Goal: Check status: Check status

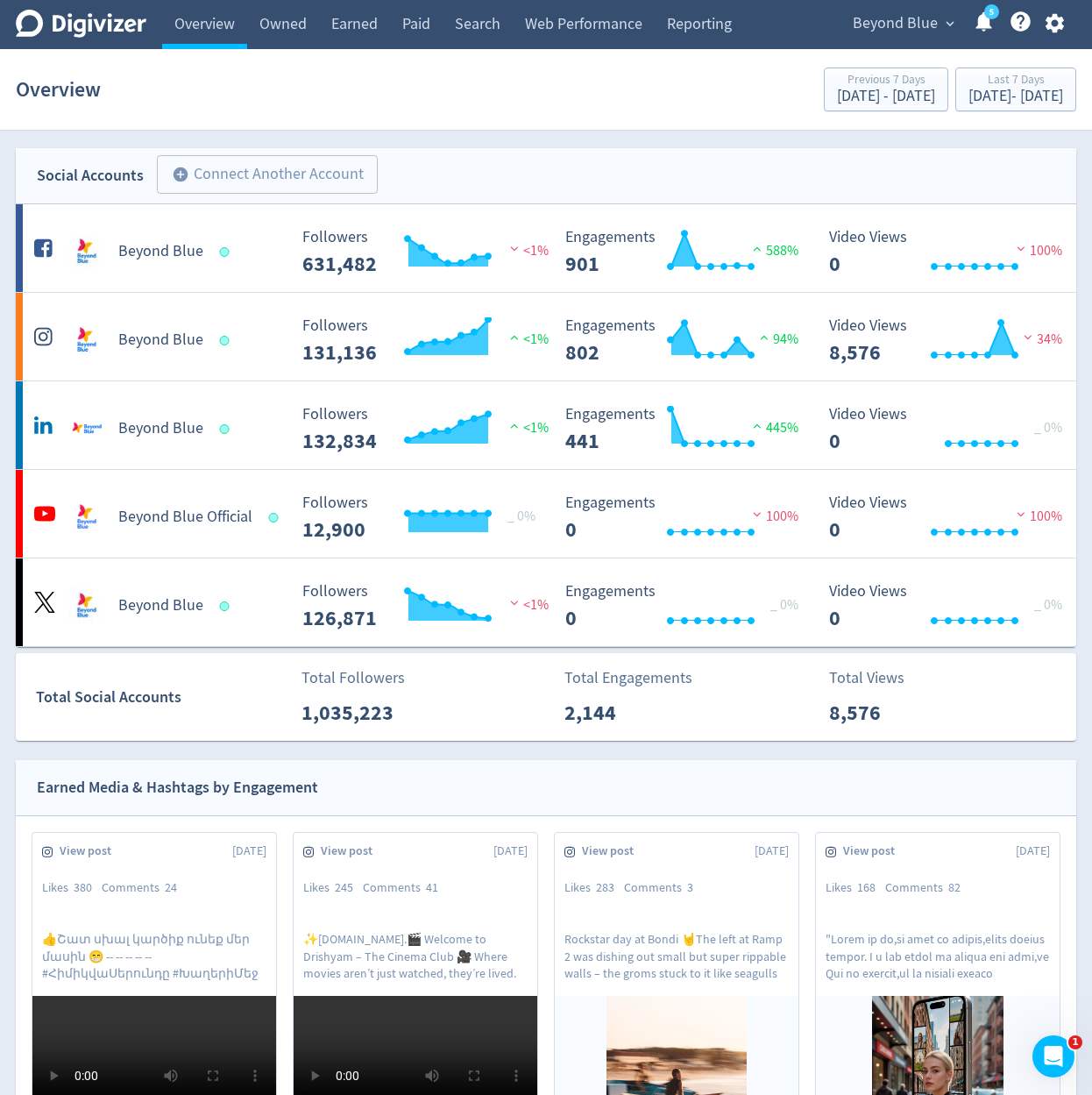
click at [908, 24] on span "Beyond Blue" at bounding box center [896, 24] width 85 height 28
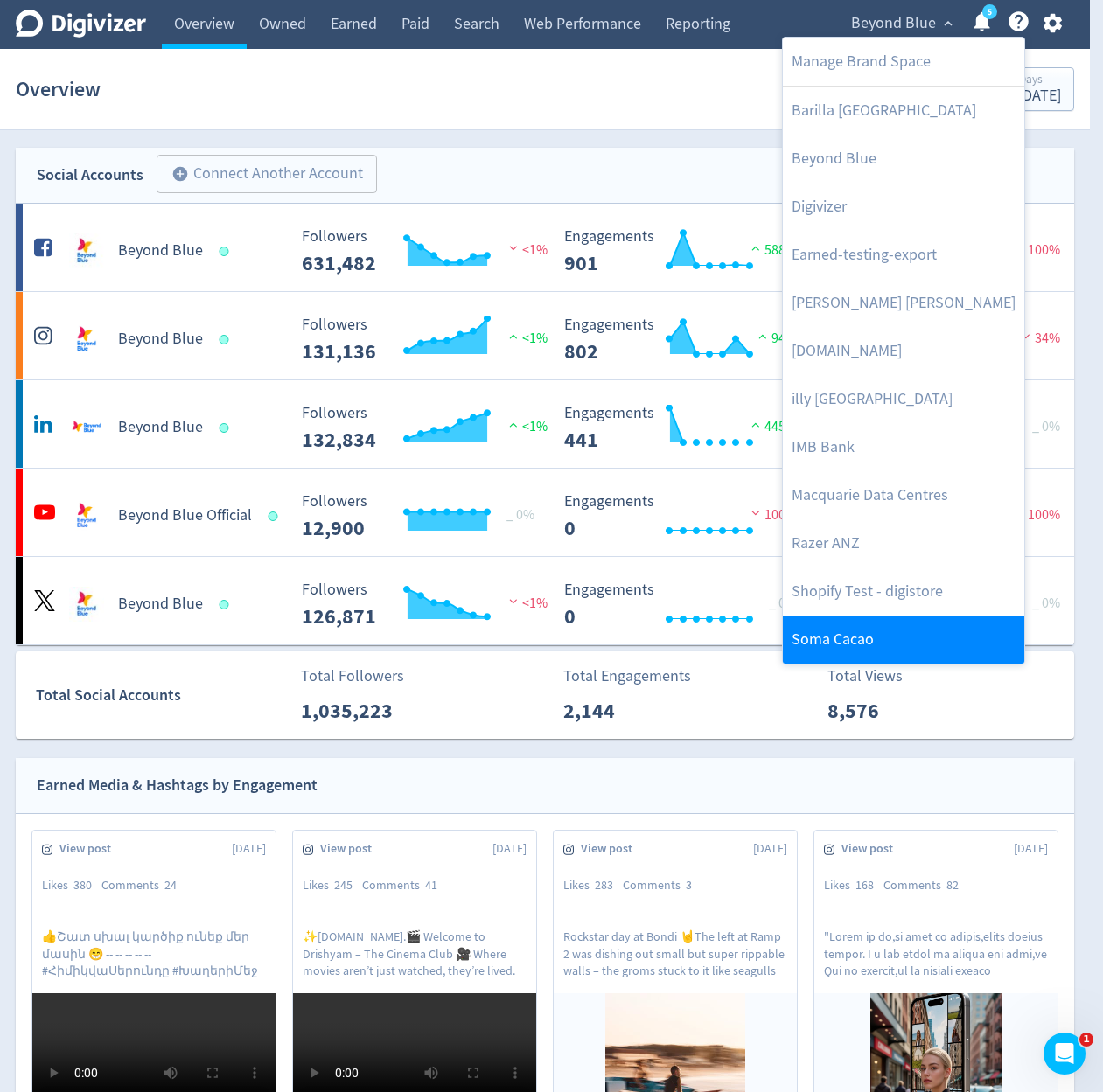
click at [856, 652] on link "Soma Cacao" at bounding box center [903, 639] width 241 height 48
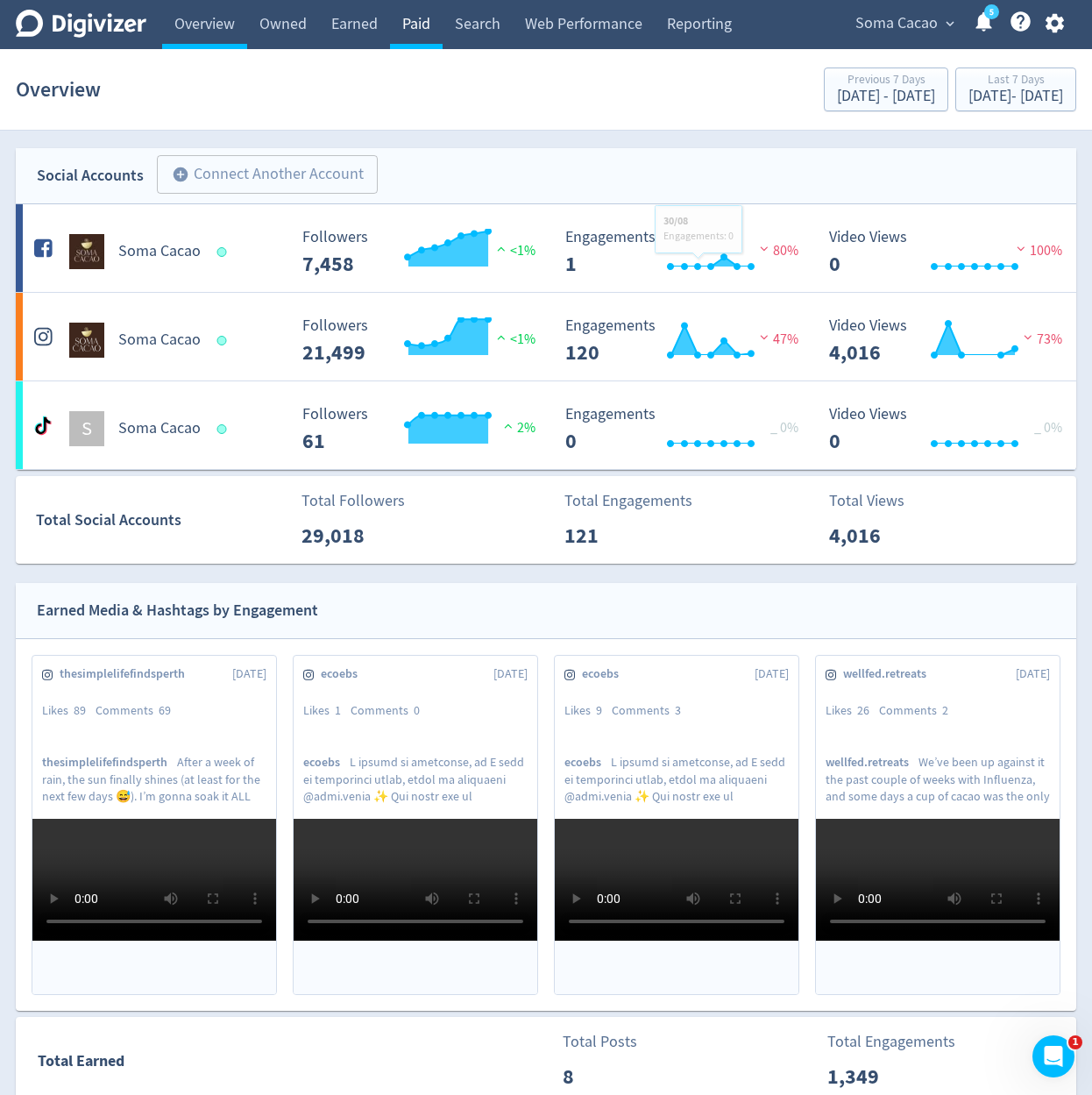
click at [425, 32] on link "Paid" at bounding box center [417, 24] width 53 height 49
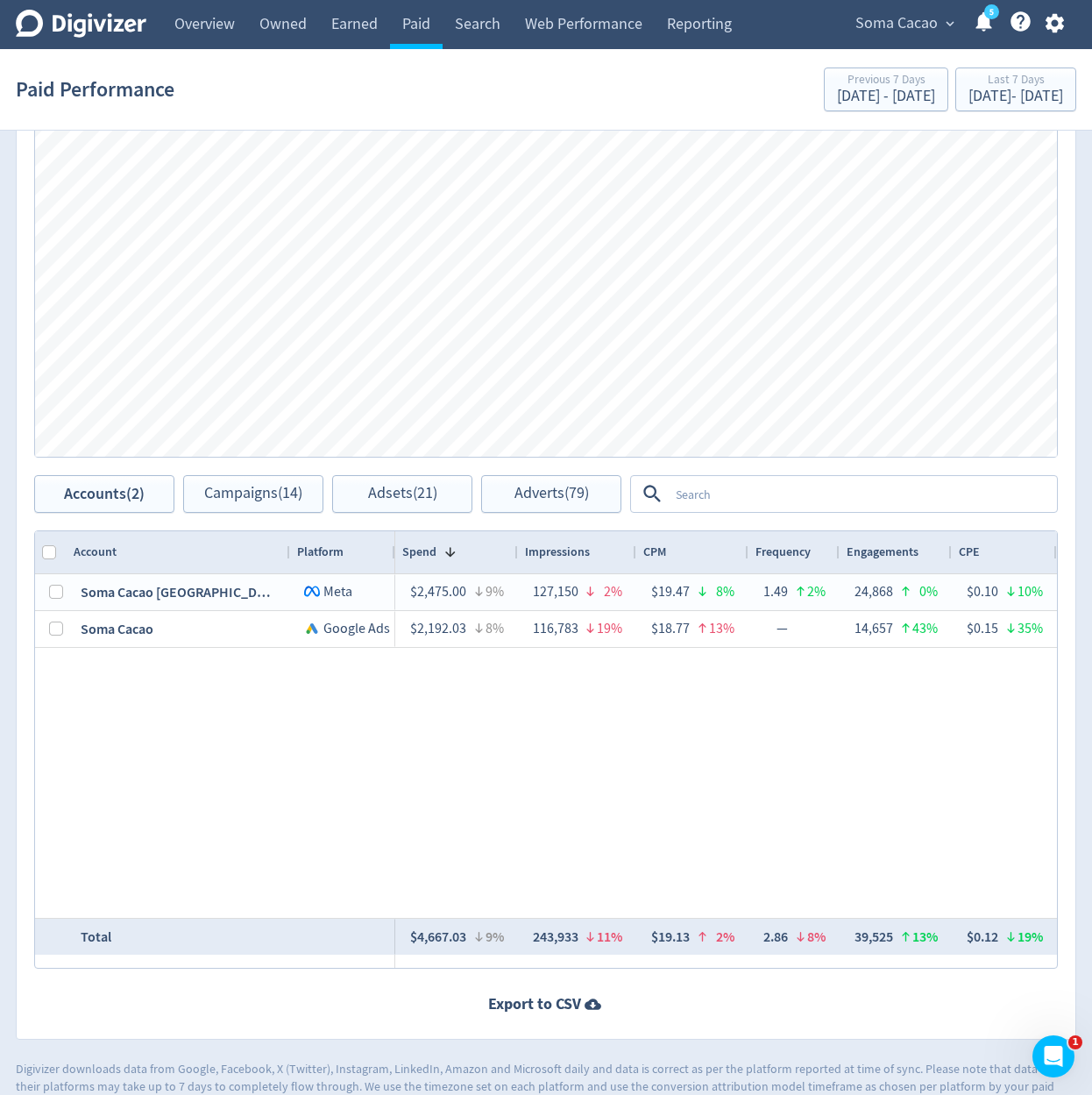
scroll to position [395, 0]
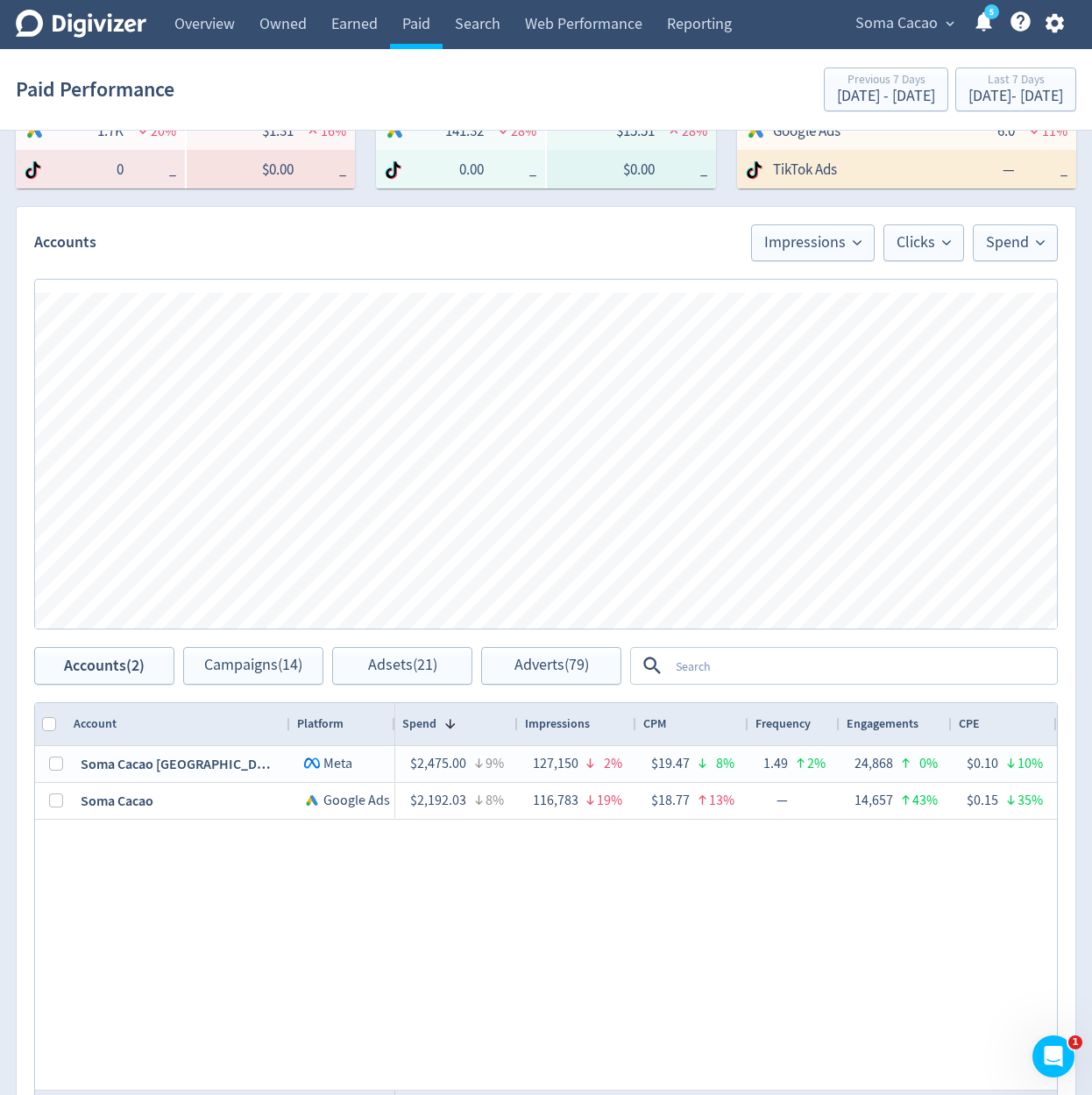
click at [1003, 269] on div "Spend Clicks Impressions Press Space or Enter to toggle visibility Impressions,…" at bounding box center [546, 455] width 1059 height 386
click at [1026, 249] on span "Spend" at bounding box center [1015, 242] width 59 height 15
click at [989, 300] on input "Trend Line" at bounding box center [993, 296] width 63 height 21
checkbox input "true"
click at [608, 255] on div "Accounts Impressions Clicks Spend Trend Line No Metric Spend Impressions CPM En…" at bounding box center [546, 234] width 1059 height 54
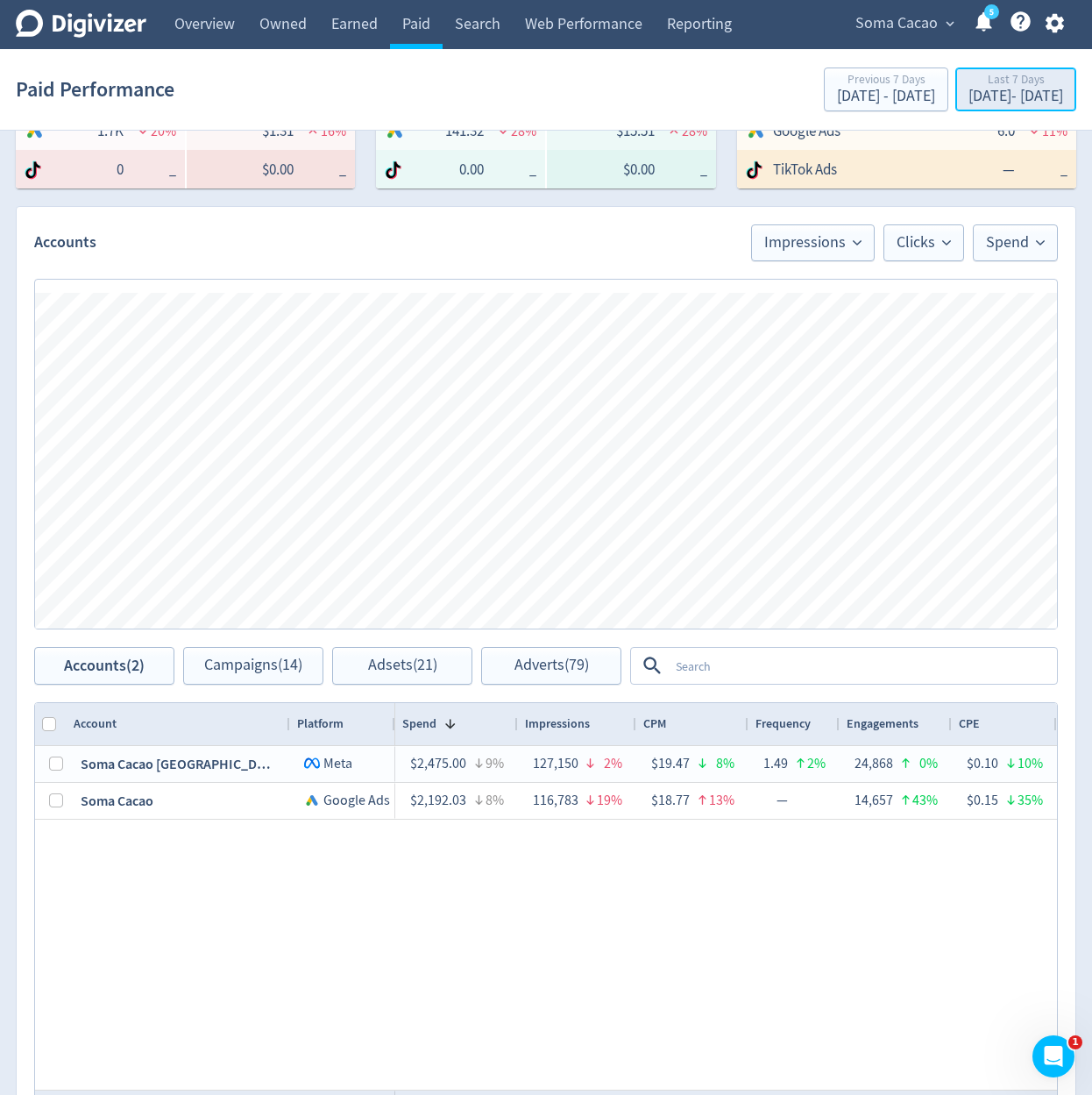
click at [988, 102] on div "[DATE] - [DATE]" at bounding box center [1016, 96] width 95 height 15
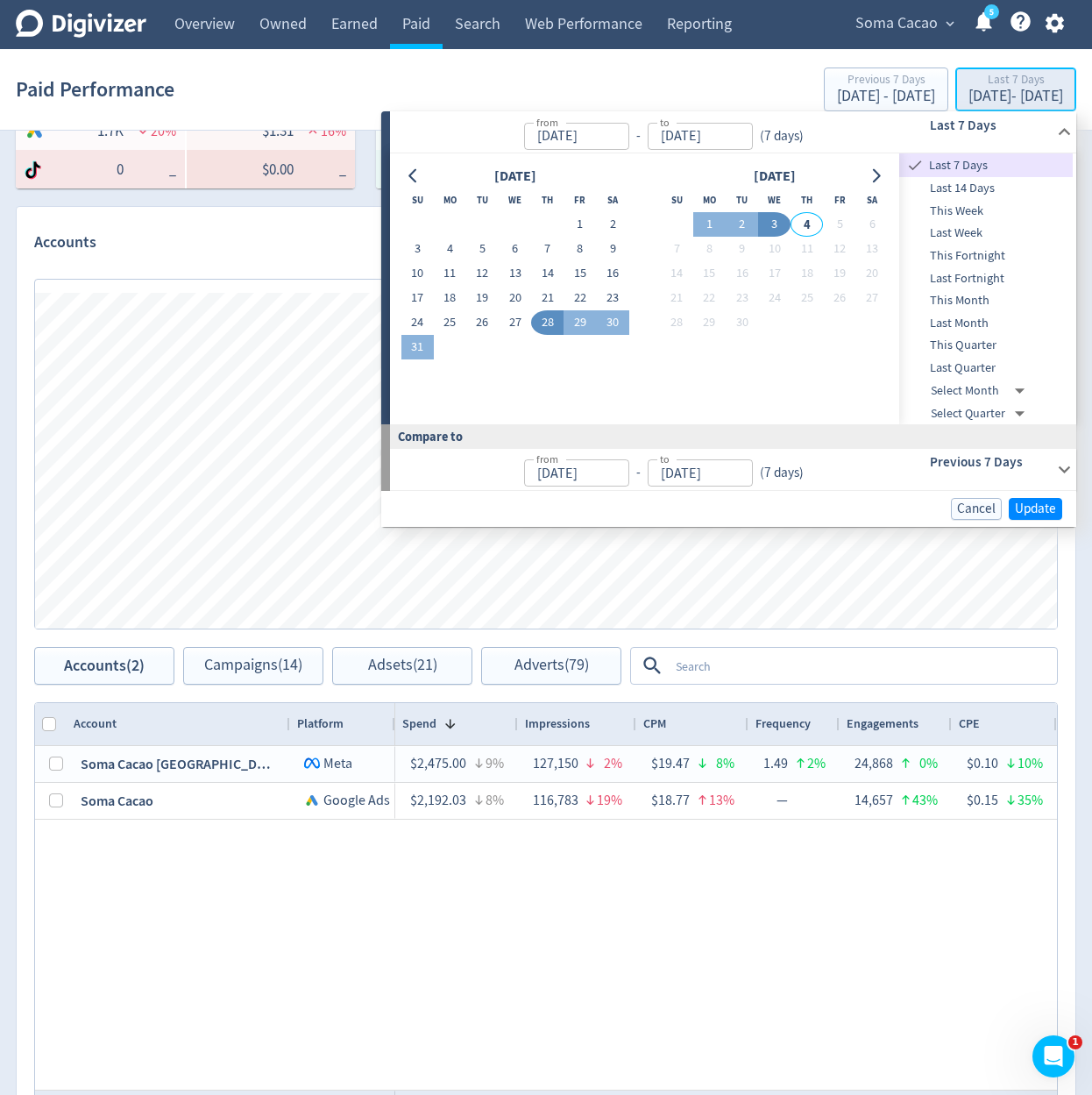
type input "[DATE]"
click at [721, 226] on button "1" at bounding box center [710, 224] width 33 height 24
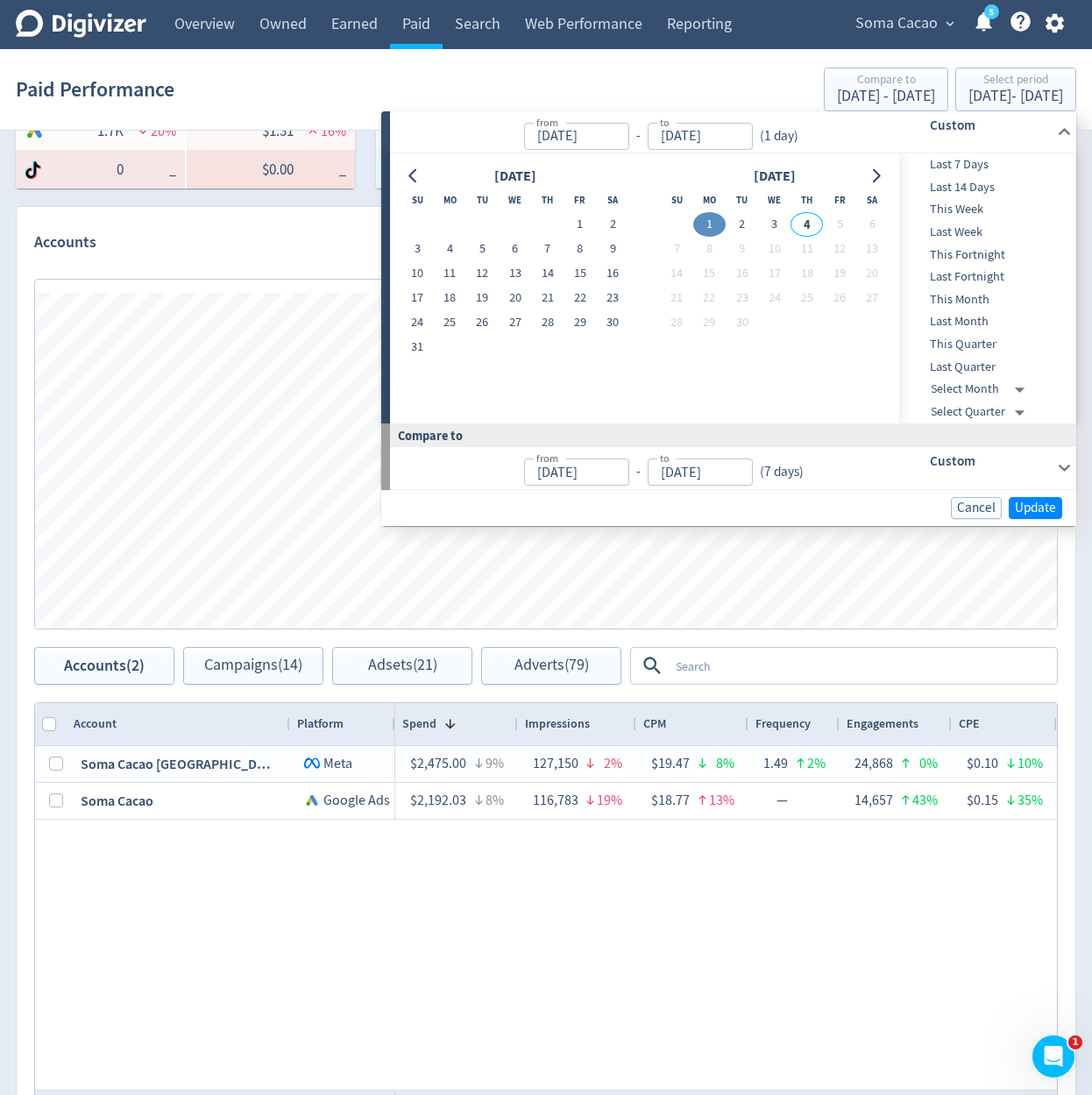
type input "[DATE]"
click at [762, 226] on button "3" at bounding box center [774, 224] width 33 height 24
type input "[DATE]"
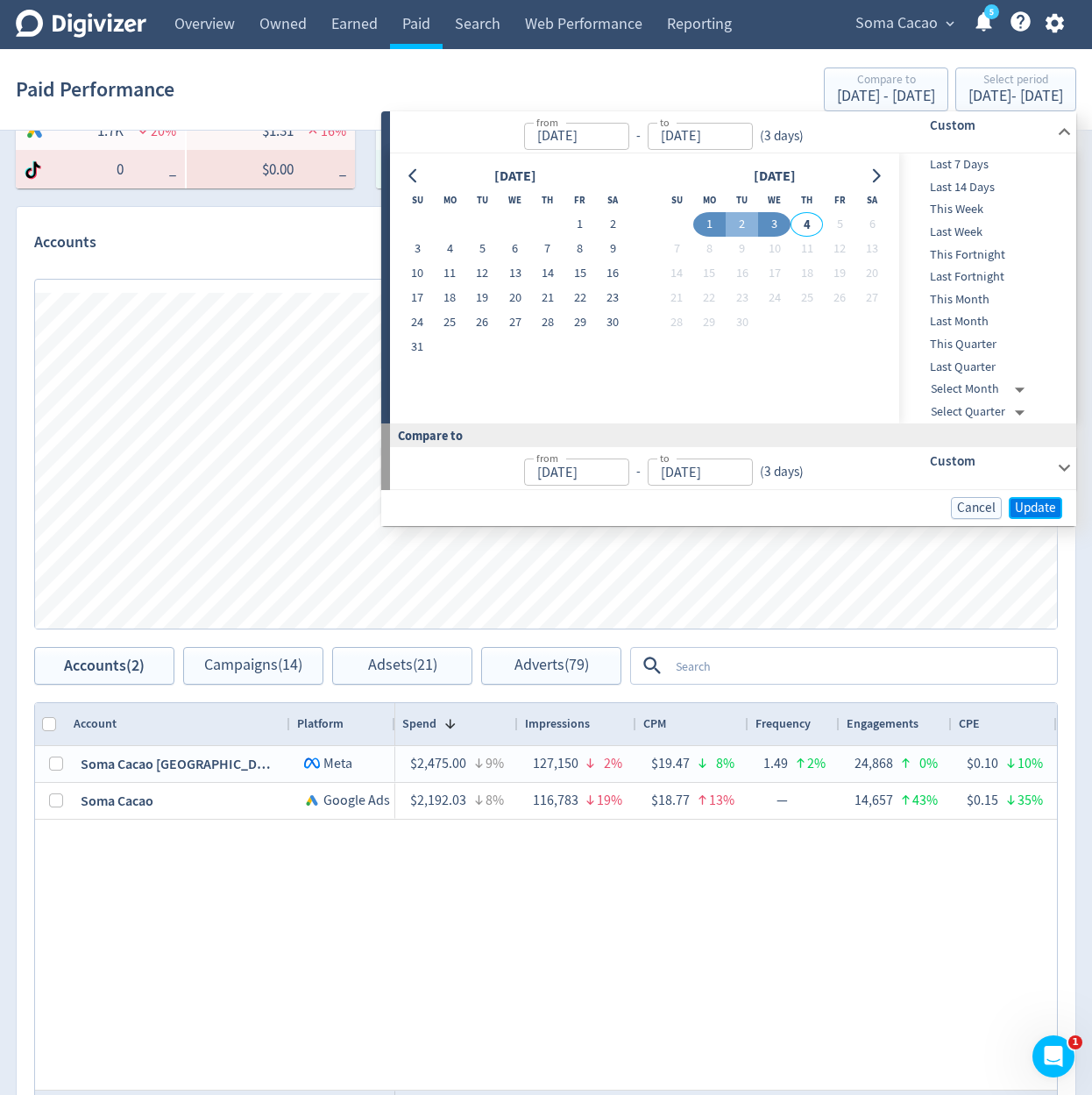
click at [1051, 502] on span "Update" at bounding box center [1036, 508] width 42 height 14
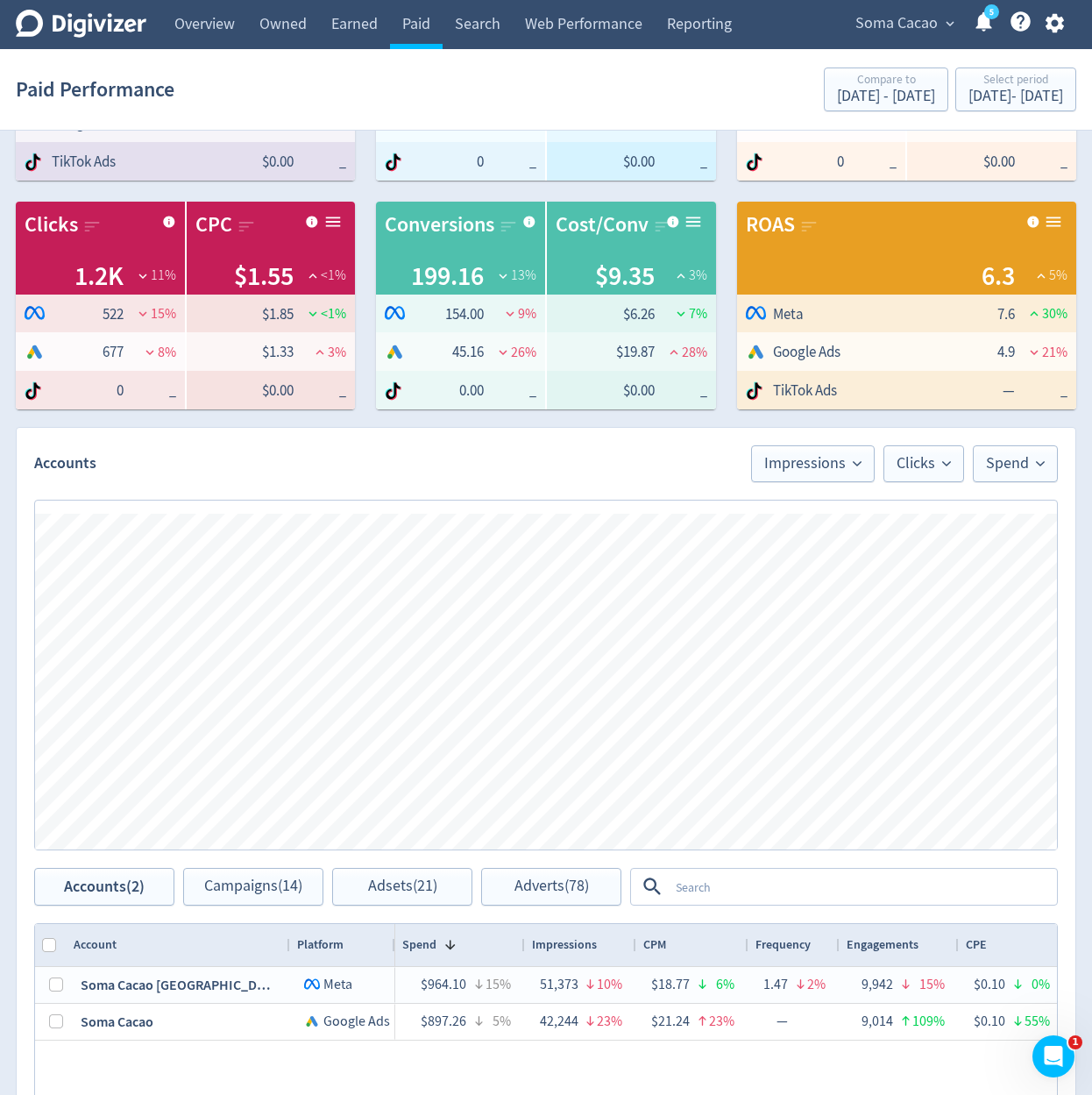
scroll to position [210, 0]
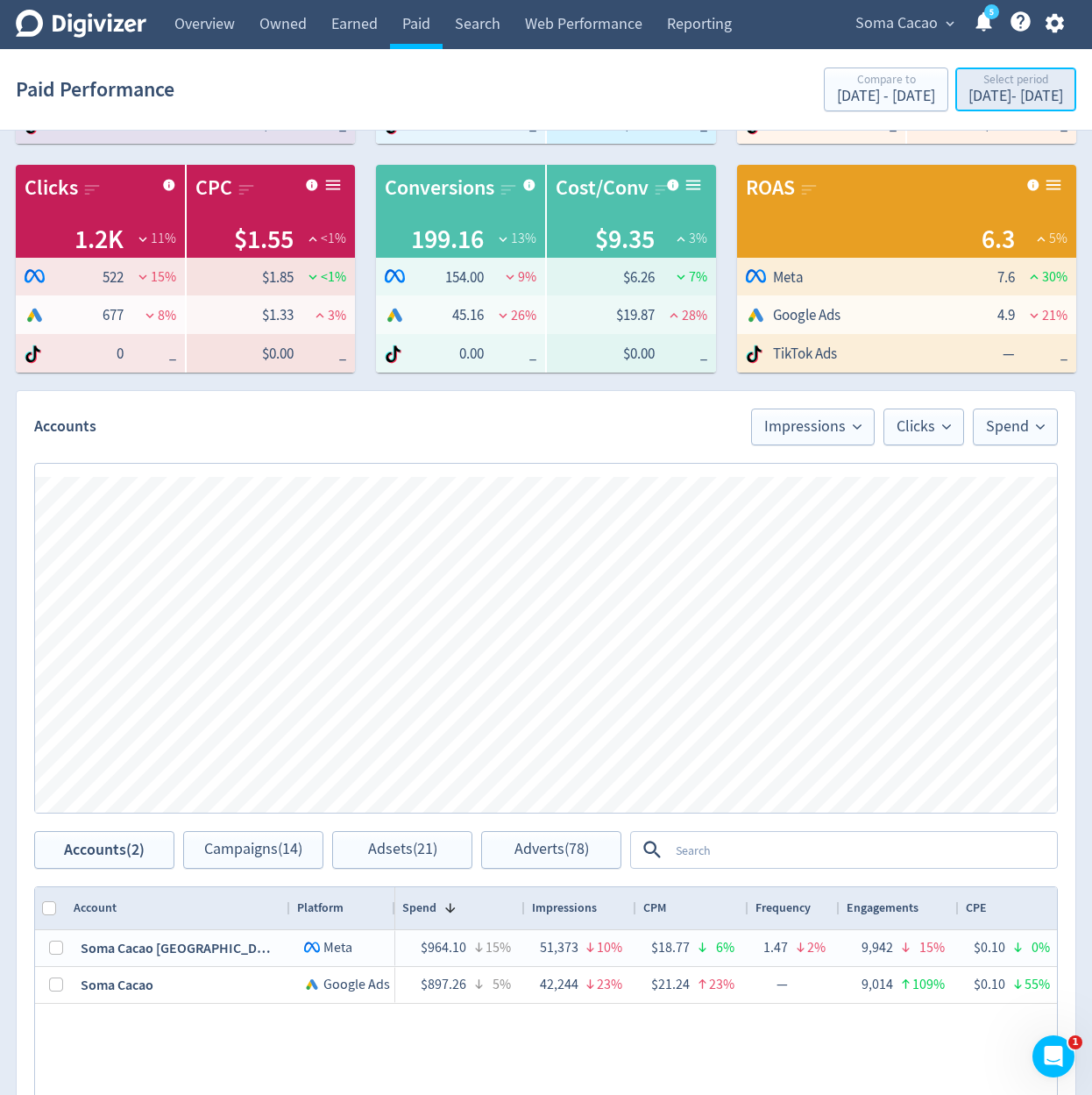
click at [1011, 104] on div "[DATE] - [DATE]" at bounding box center [1016, 96] width 95 height 15
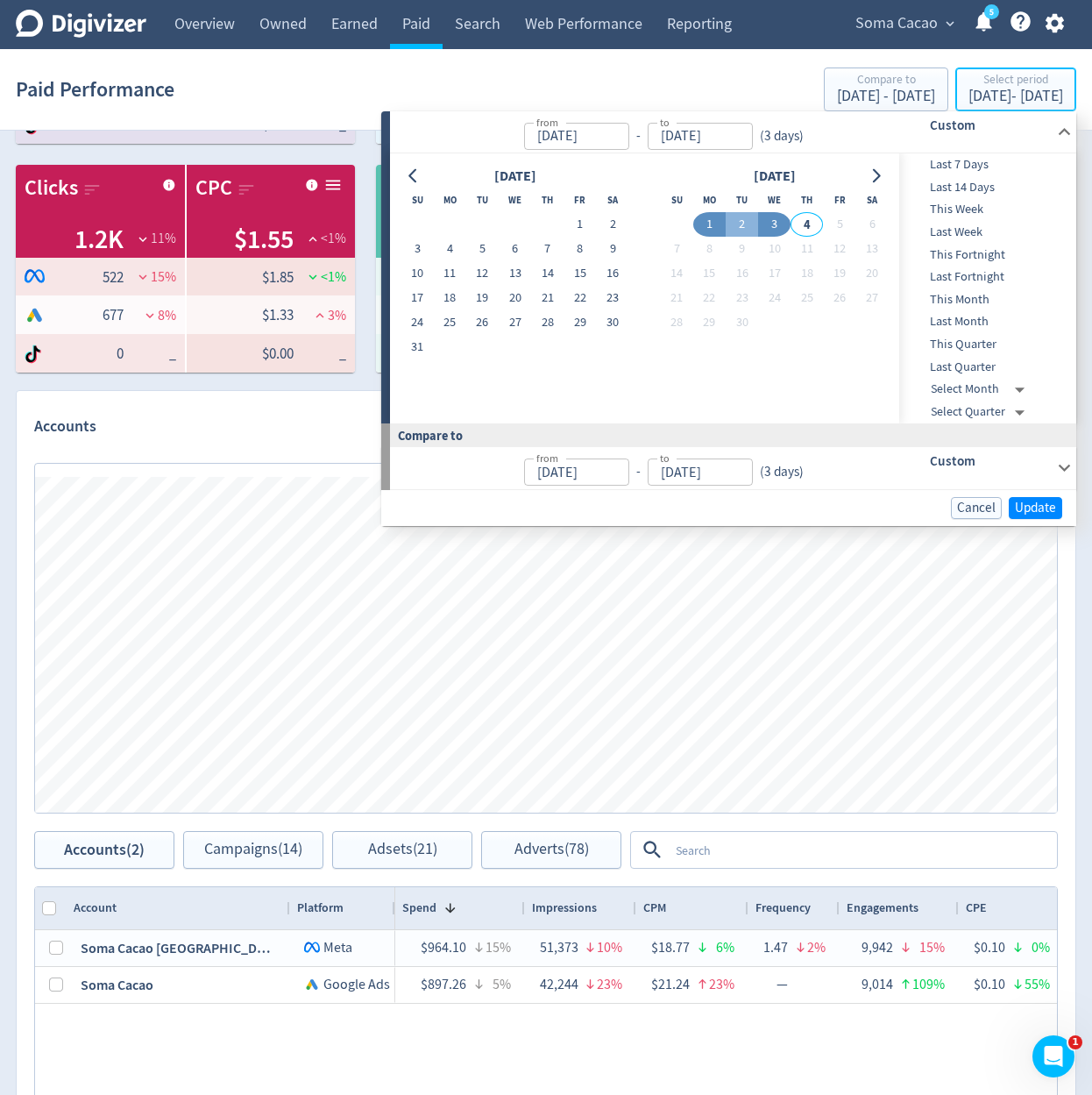
type input "[DATE]"
click at [721, 223] on button "1" at bounding box center [710, 224] width 33 height 24
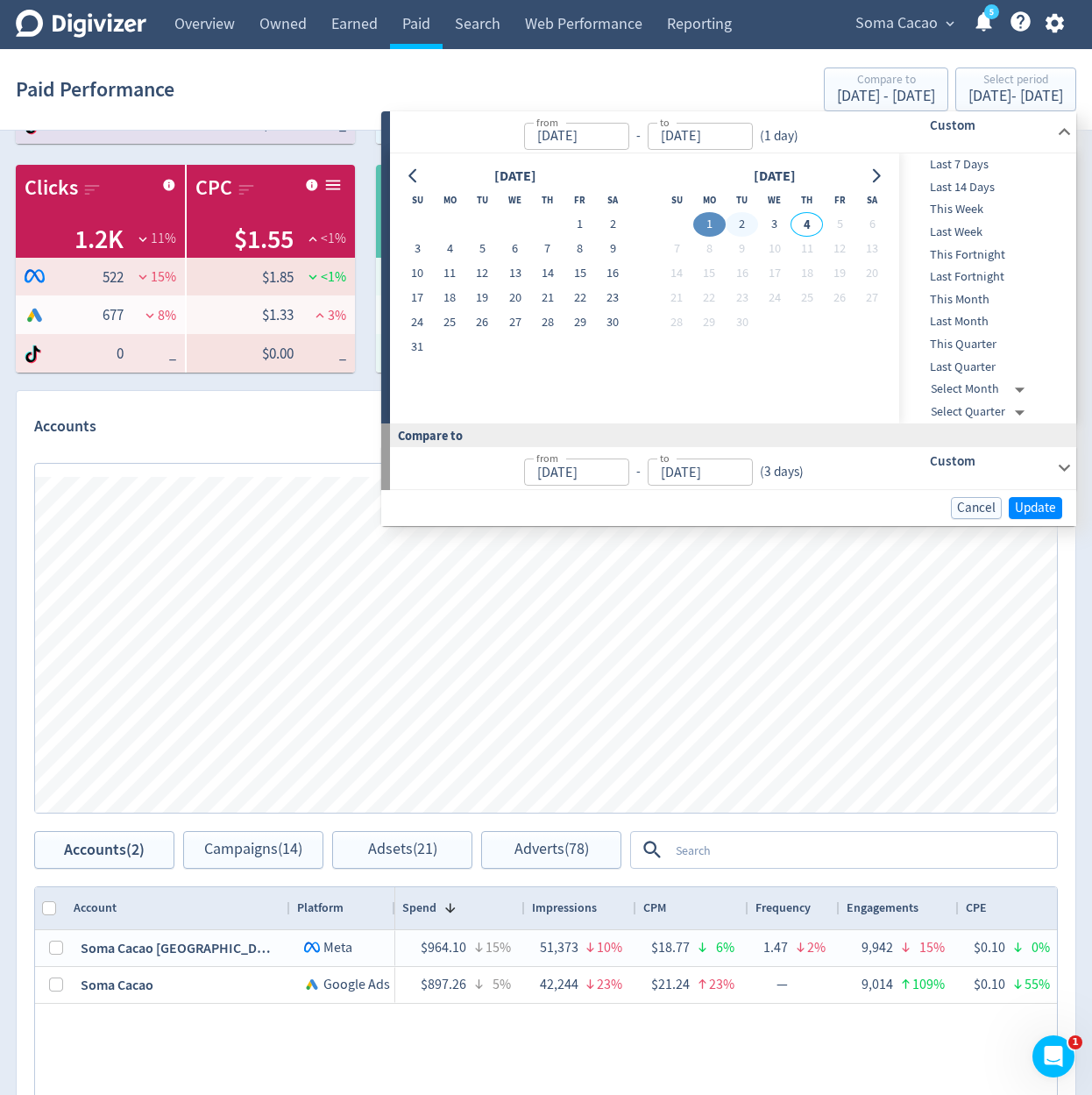
click at [734, 218] on button "2" at bounding box center [742, 224] width 33 height 24
type input "[DATE]"
click at [1048, 516] on button "Update" at bounding box center [1035, 508] width 53 height 22
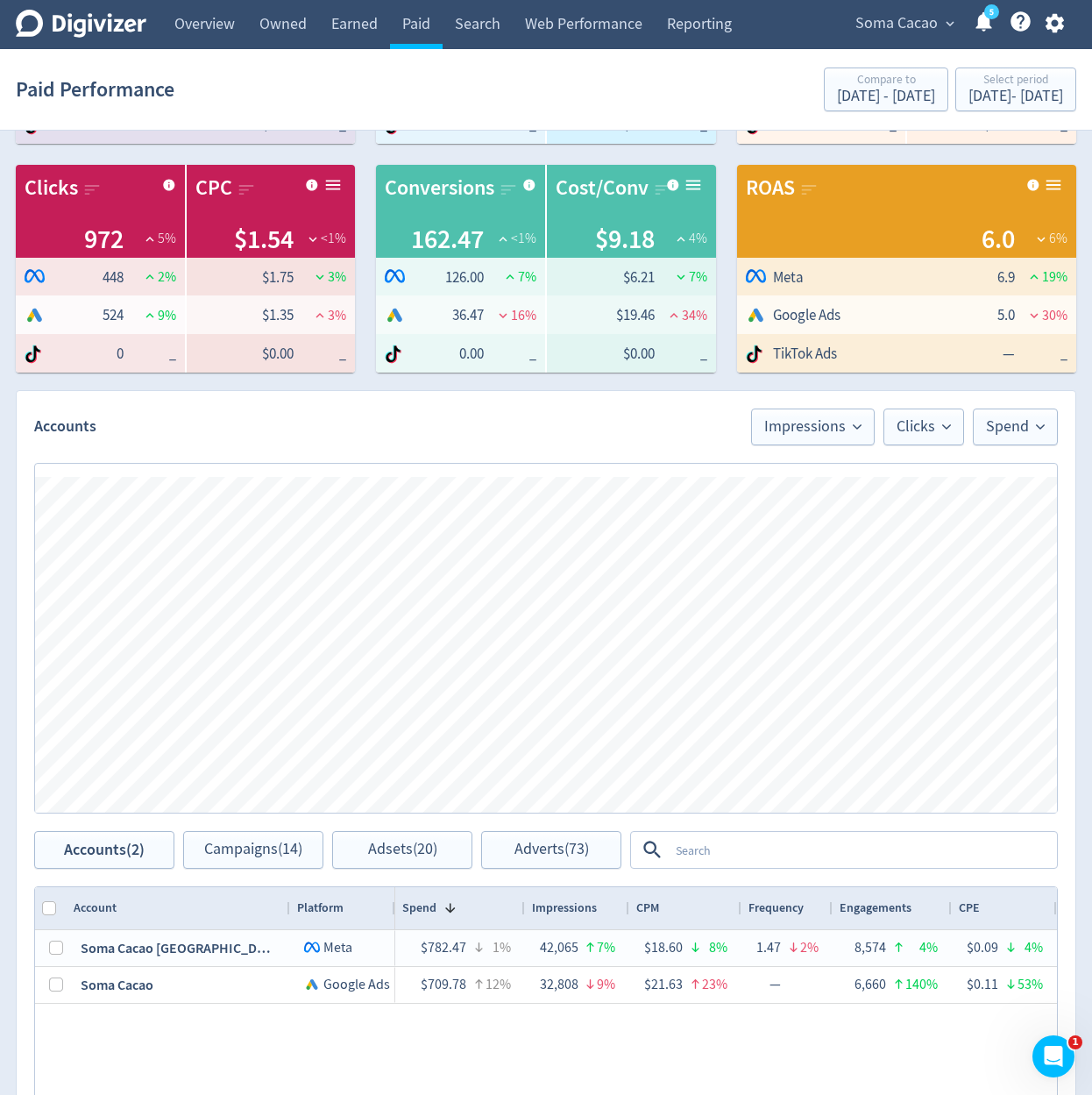
click at [549, 791] on div "Spend Clicks Impressions Press Space or Enter to toggle visibility Impressions,…" at bounding box center [546, 645] width 1022 height 336
click at [561, 786] on button "Spend, Legend item 3 of 4" at bounding box center [585, 788] width 67 height 14
click at [556, 785] on button "Spend, Legend item 3 of 4" at bounding box center [585, 788] width 67 height 14
